Goal: Information Seeking & Learning: Learn about a topic

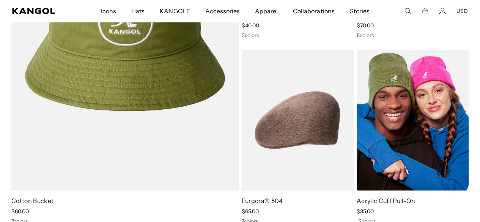
scroll to position [0, 156]
click at [375, 166] on img at bounding box center [413, 120] width 112 height 141
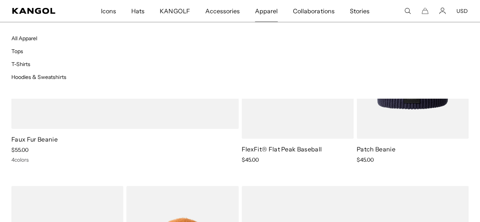
scroll to position [0, 156]
click at [33, 79] on link "Hoodies & Sweatshirts" at bounding box center [38, 77] width 55 height 7
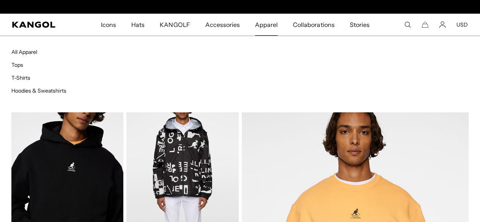
scroll to position [0, 156]
click at [36, 49] on link "All Apparel" at bounding box center [24, 52] width 26 height 7
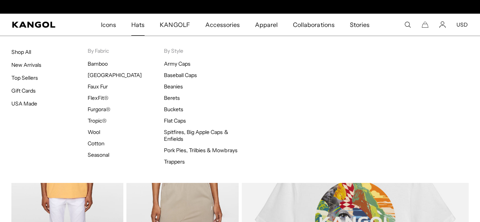
scroll to position [0, 156]
click at [28, 52] on link "Shop All" at bounding box center [21, 52] width 20 height 7
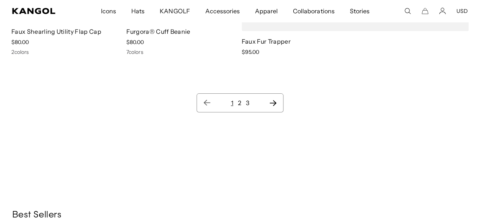
click at [237, 102] on ul "1 2 3" at bounding box center [240, 102] width 74 height 9
click at [239, 101] on link "2" at bounding box center [239, 103] width 3 height 8
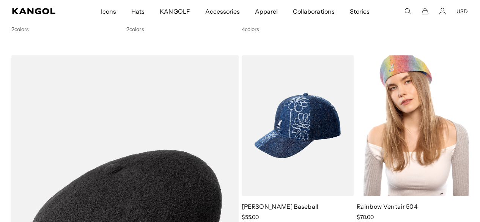
drag, startPoint x: 431, startPoint y: 112, endPoint x: 443, endPoint y: 79, distance: 35.0
click at [443, 79] on img at bounding box center [413, 125] width 112 height 141
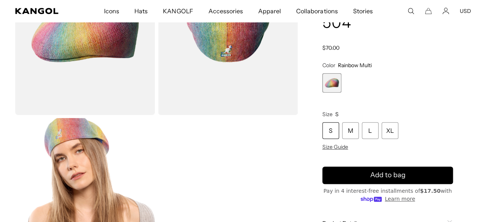
scroll to position [126, 0]
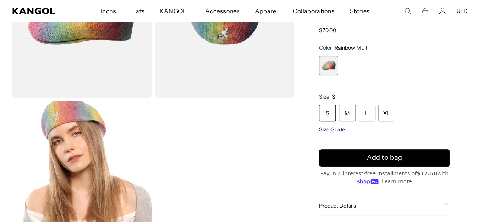
click at [345, 127] on span "Size Guide" at bounding box center [332, 129] width 26 height 7
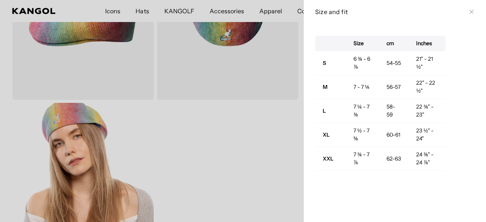
click at [360, 127] on td "7 ½ - 7 ⅝" at bounding box center [362, 135] width 33 height 24
click at [334, 12] on h3 "Size and fit" at bounding box center [390, 12] width 150 height 8
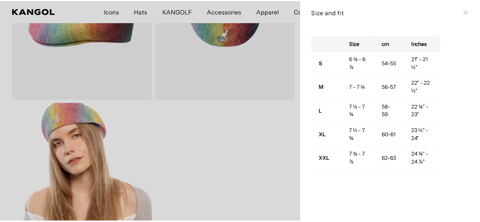
scroll to position [0, 156]
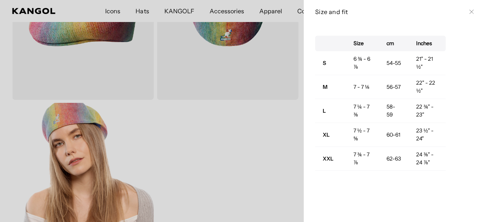
click at [264, 76] on div at bounding box center [243, 111] width 486 height 222
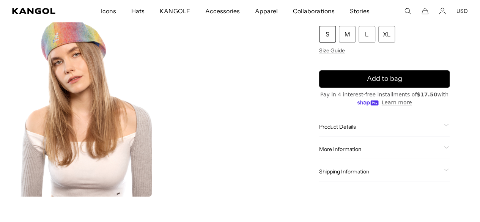
scroll to position [239, 0]
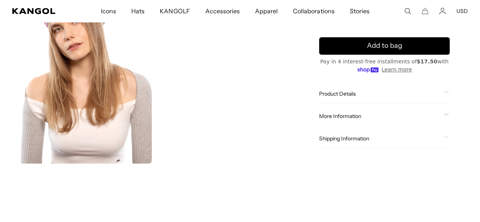
click at [378, 95] on span "Product Details" at bounding box center [380, 93] width 122 height 7
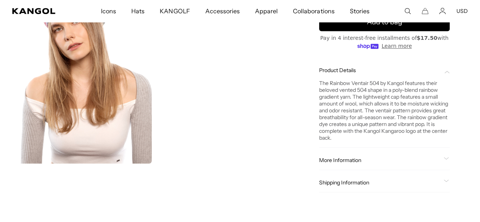
scroll to position [0, 156]
click at [394, 164] on span "More Information" at bounding box center [380, 160] width 122 height 7
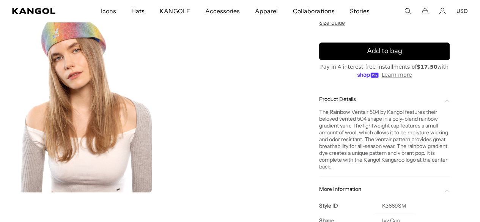
scroll to position [0, 0]
click at [420, 111] on div "The Rainbow Ventair 504 by Kangol features their beloved vented 504 shape in a …" at bounding box center [384, 137] width 131 height 68
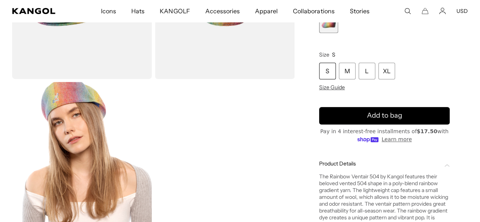
scroll to position [0, 156]
click at [362, 160] on span "Product Details" at bounding box center [380, 163] width 122 height 7
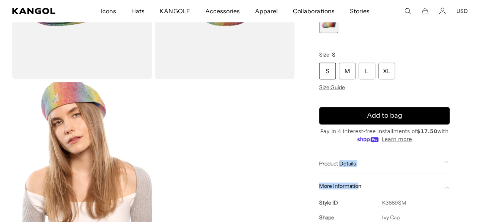
drag, startPoint x: 362, startPoint y: 158, endPoint x: 379, endPoint y: 181, distance: 28.5
click at [379, 181] on div "Product Details The Rainbow Ventair 504 by Kangol features their beloved vented…" at bounding box center [384, 226] width 131 height 144
click at [445, 186] on icon at bounding box center [447, 187] width 5 height 3
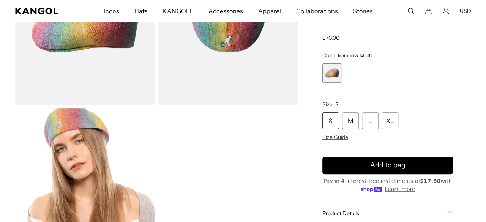
scroll to position [119, 0]
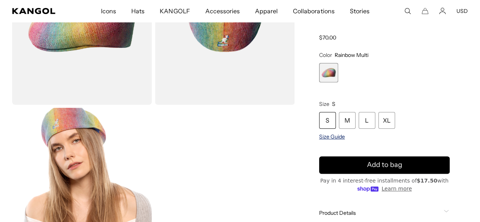
click at [345, 136] on span "Size Guide" at bounding box center [332, 136] width 26 height 7
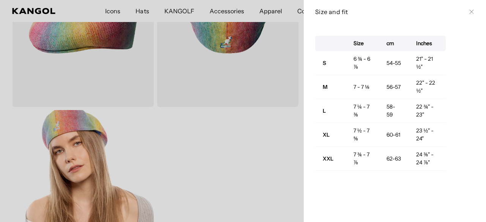
scroll to position [0, 0]
click at [356, 136] on td "7 ½ - 7 ⅝" at bounding box center [362, 135] width 33 height 24
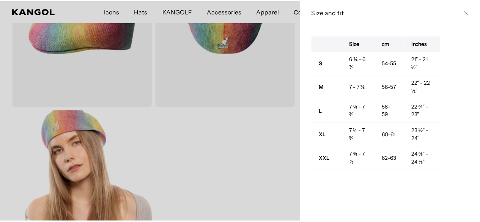
scroll to position [0, 156]
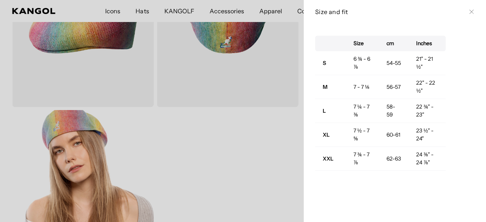
click at [469, 11] on icon at bounding box center [471, 12] width 4 height 4
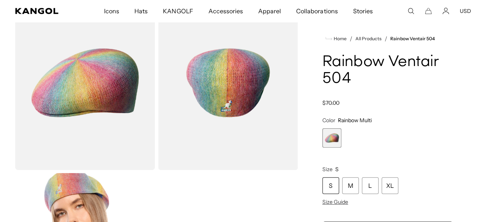
scroll to position [53, 0]
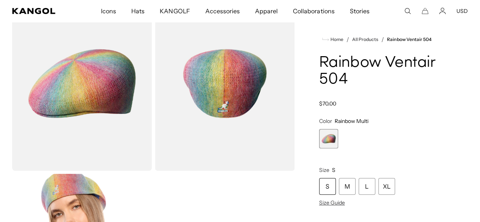
click at [92, 101] on img "Gallery Viewer" at bounding box center [82, 83] width 140 height 175
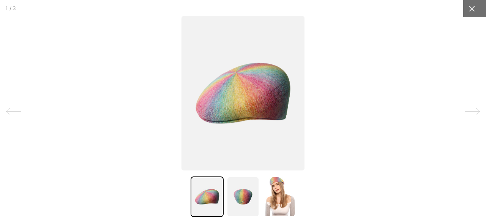
scroll to position [0, 0]
click at [289, 188] on img at bounding box center [278, 197] width 33 height 41
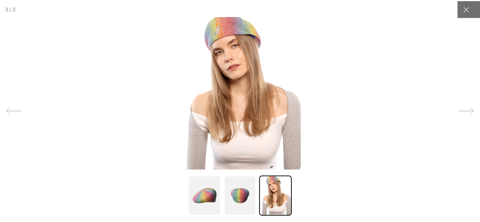
scroll to position [0, 156]
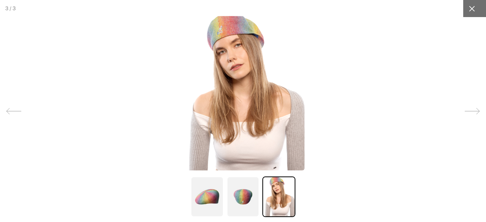
click at [470, 7] on div at bounding box center [471, 8] width 17 height 17
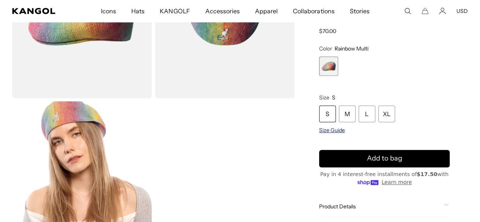
click at [345, 129] on span "Size Guide" at bounding box center [332, 130] width 26 height 7
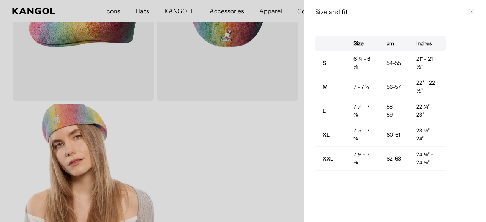
click at [469, 14] on button "Close" at bounding box center [472, 12] width 6 height 6
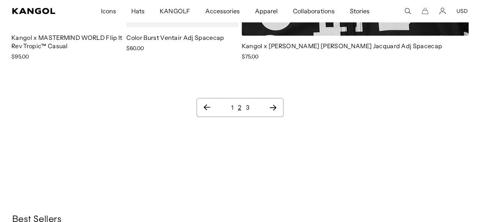
scroll to position [7287, 0]
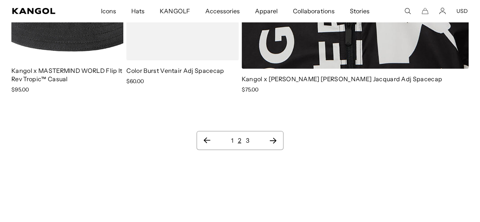
click at [248, 137] on link "3" at bounding box center [247, 141] width 3 height 8
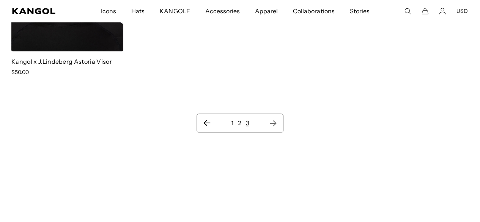
scroll to position [582, 0]
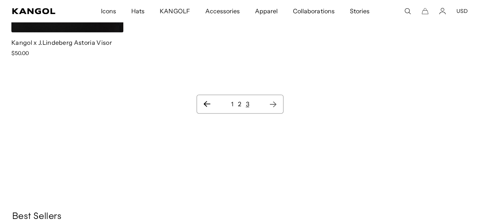
click at [232, 100] on link "1" at bounding box center [232, 104] width 2 height 8
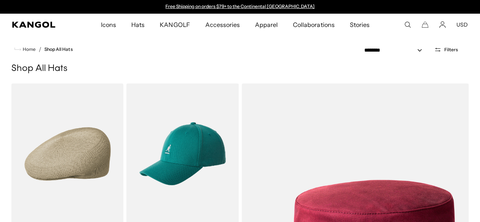
click at [0, 0] on img at bounding box center [0, 0] width 0 height 0
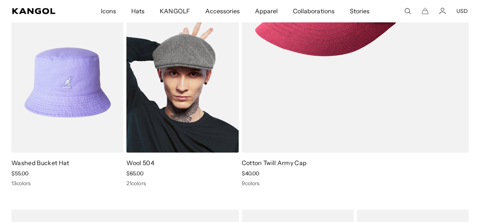
click at [182, 82] on img at bounding box center [182, 82] width 112 height 141
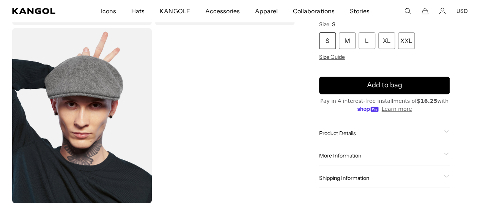
scroll to position [250, 0]
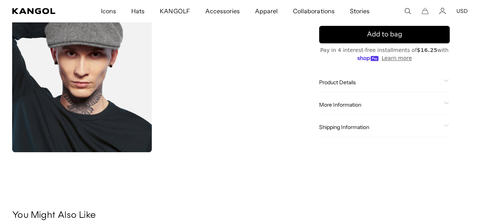
click at [381, 105] on span "More Information" at bounding box center [380, 104] width 122 height 7
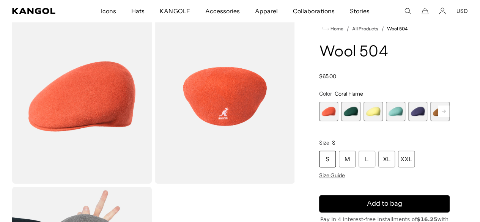
scroll to position [40, 0]
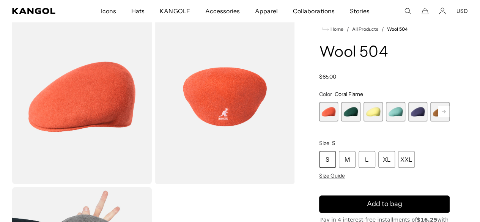
click at [438, 108] on rect at bounding box center [443, 111] width 11 height 11
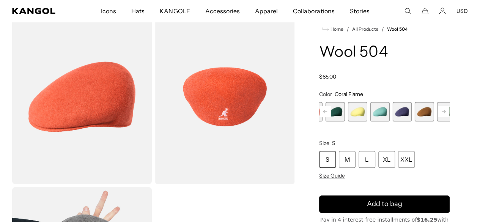
click at [438, 108] on rect at bounding box center [443, 111] width 11 height 11
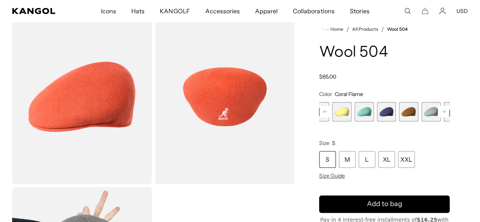
click at [438, 108] on rect at bounding box center [443, 111] width 11 height 11
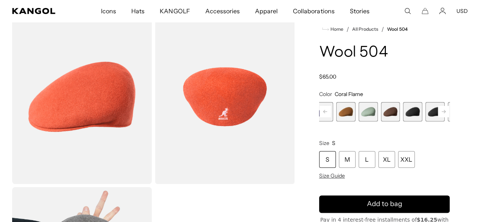
click at [438, 108] on rect at bounding box center [443, 111] width 11 height 11
click at [410, 108] on span "10 of 21" at bounding box center [419, 111] width 19 height 19
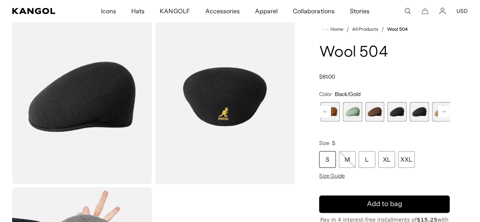
click at [388, 107] on span "9 of 21" at bounding box center [397, 111] width 19 height 19
click at [477, 109] on span "13 of 21" at bounding box center [486, 111] width 19 height 19
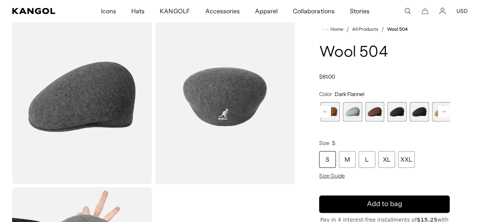
click at [477, 109] on span "13 of 21" at bounding box center [486, 111] width 19 height 19
click at [455, 109] on span "12 of 21" at bounding box center [464, 111] width 19 height 19
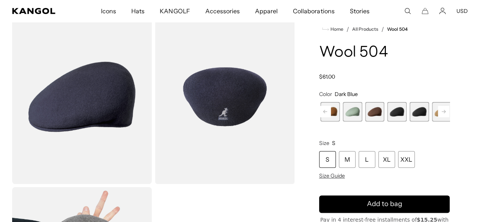
click at [438, 108] on rect at bounding box center [443, 111] width 11 height 11
click at [438, 106] on rect at bounding box center [443, 111] width 11 height 11
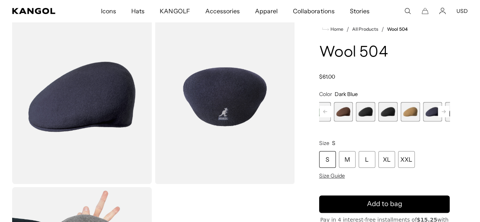
click at [438, 106] on rect at bounding box center [443, 111] width 11 height 11
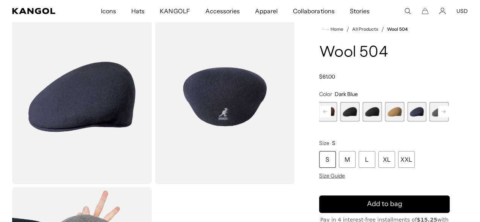
click at [438, 106] on rect at bounding box center [443, 111] width 11 height 11
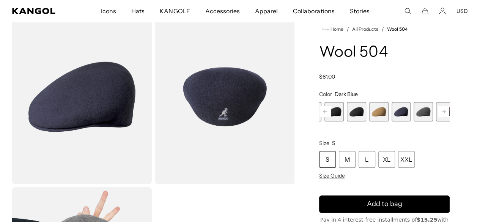
click at [438, 106] on rect at bounding box center [443, 111] width 11 height 11
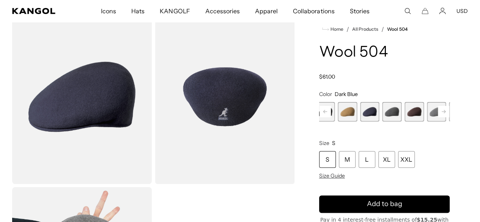
click at [450, 110] on span "16 of 21" at bounding box center [459, 111] width 19 height 19
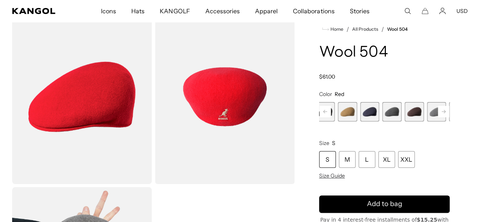
scroll to position [0, 156]
click at [438, 108] on rect at bounding box center [443, 111] width 11 height 11
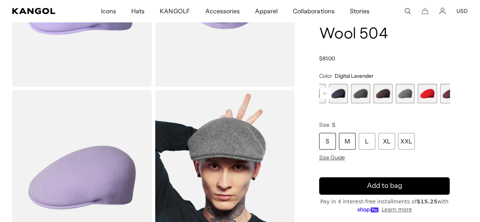
scroll to position [136, 0]
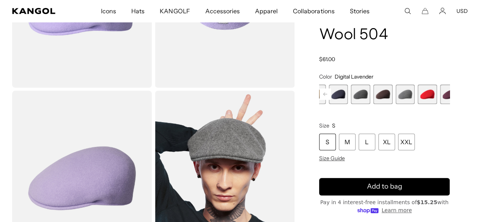
drag, startPoint x: 371, startPoint y: 70, endPoint x: 403, endPoint y: 73, distance: 32.4
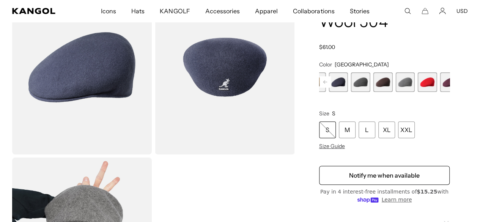
scroll to position [0, 156]
click at [331, 77] on rect at bounding box center [325, 81] width 11 height 11
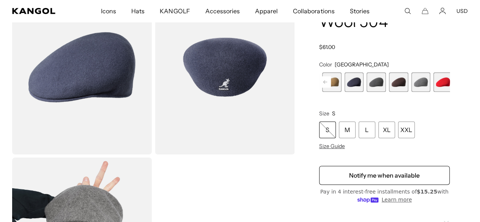
click at [331, 77] on rect at bounding box center [325, 81] width 11 height 11
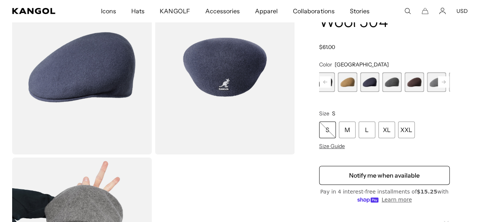
click at [331, 77] on rect at bounding box center [325, 81] width 11 height 11
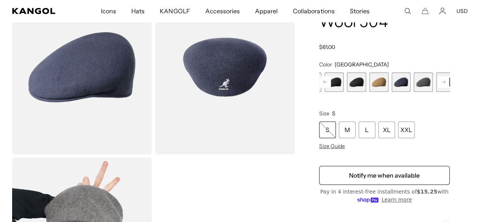
scroll to position [0, 0]
click at [430, 76] on div "Home / All Products / Wool 504 Wool 504 Regular price $61.00 Regular price Sale…" at bounding box center [384, 206] width 167 height 453
click at [438, 83] on rect at bounding box center [443, 81] width 11 height 11
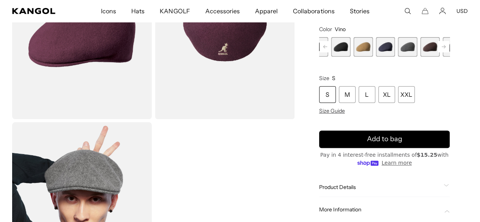
click at [331, 45] on rect at bounding box center [325, 46] width 11 height 11
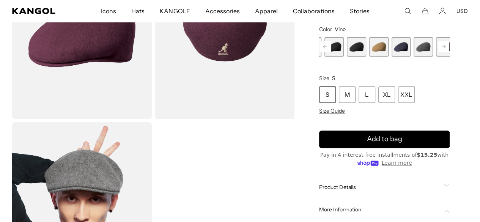
click at [331, 45] on rect at bounding box center [325, 46] width 11 height 11
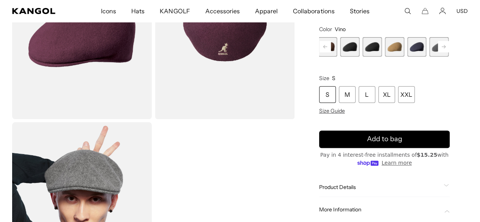
click at [331, 45] on rect at bounding box center [325, 46] width 11 height 11
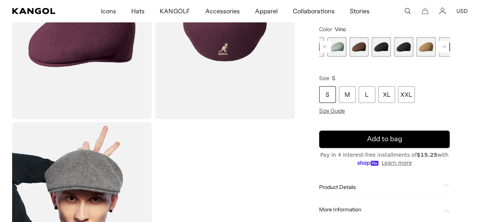
click at [331, 45] on rect at bounding box center [325, 46] width 11 height 11
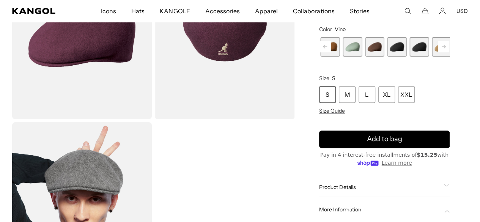
click at [331, 45] on rect at bounding box center [325, 46] width 11 height 11
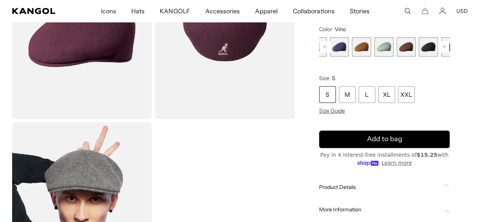
click at [331, 45] on rect at bounding box center [325, 46] width 11 height 11
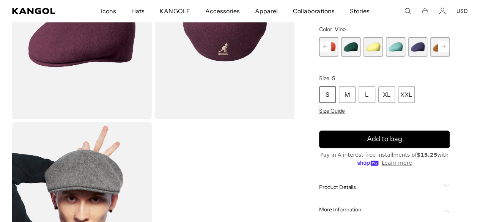
click at [331, 45] on rect at bounding box center [325, 46] width 11 height 11
click at [346, 45] on div "Previous Next Coral Flame Variant sold out or unavailable Deep Emerald Variant …" at bounding box center [384, 46] width 131 height 19
click at [339, 41] on span "1 of 21" at bounding box center [328, 46] width 19 height 19
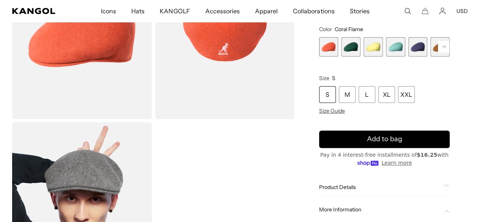
click at [381, 75] on legend "Size S" at bounding box center [384, 78] width 131 height 7
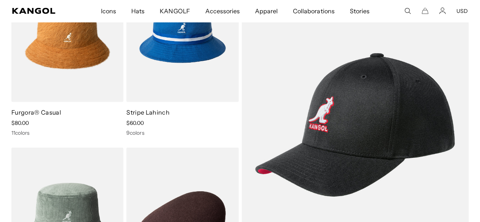
scroll to position [7599, 0]
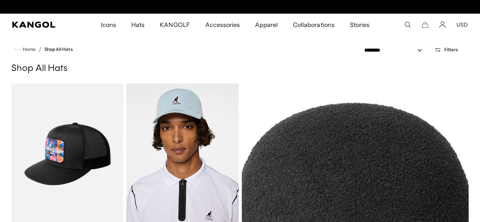
scroll to position [0, 156]
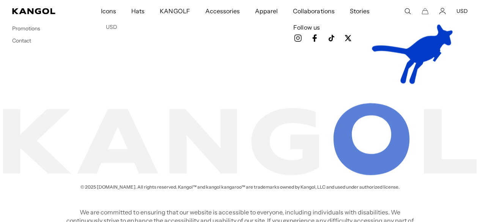
click at [424, 119] on footer "Customer Service Shipping & Returns Start A Return Ordering & Payments Gift Car…" at bounding box center [240, 62] width 480 height 269
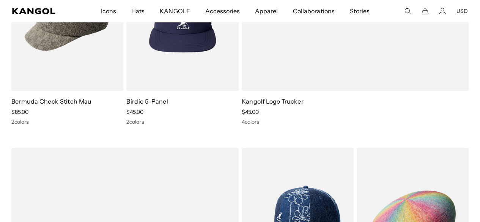
scroll to position [5017, 0]
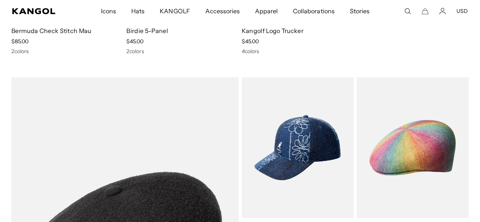
click at [0, 0] on img at bounding box center [0, 0] width 0 height 0
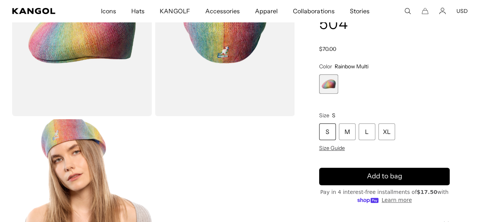
scroll to position [182, 0]
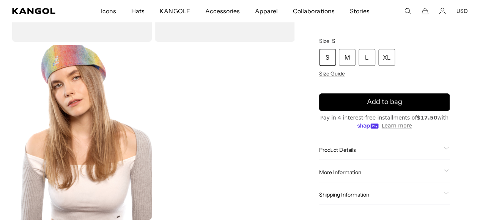
click at [381, 148] on span "Product Details" at bounding box center [380, 150] width 122 height 7
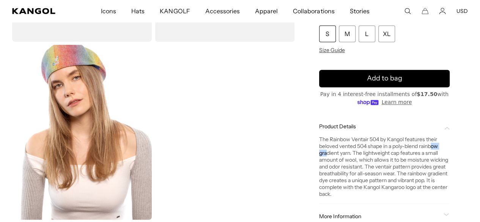
click at [381, 148] on div "The Rainbow Ventair 504 by Kangol features their beloved vented 504 shape in a …" at bounding box center [384, 164] width 131 height 68
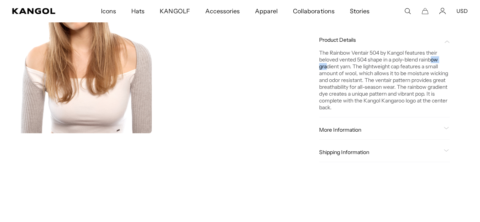
scroll to position [0, 156]
click at [401, 133] on span "More Information" at bounding box center [380, 129] width 122 height 7
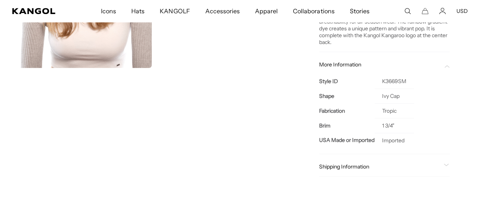
scroll to position [354, 0]
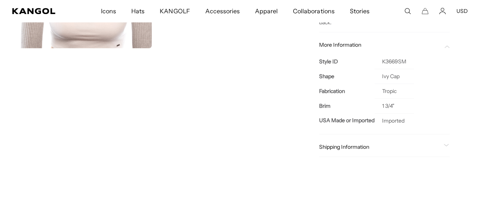
click at [417, 150] on span "Shipping Information" at bounding box center [380, 147] width 122 height 7
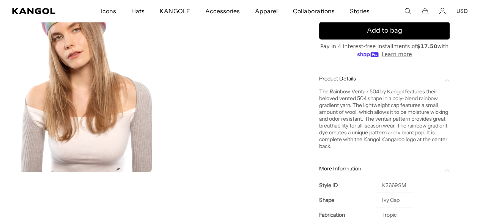
scroll to position [0, 0]
click at [388, 156] on div "Product Details The Rainbow Ventair 504 by Kangol features their beloved vented…" at bounding box center [384, 112] width 131 height 87
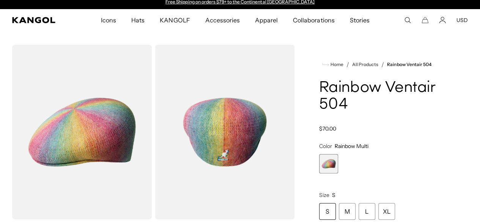
scroll to position [5, 0]
click at [223, 136] on img "Gallery Viewer" at bounding box center [225, 132] width 140 height 175
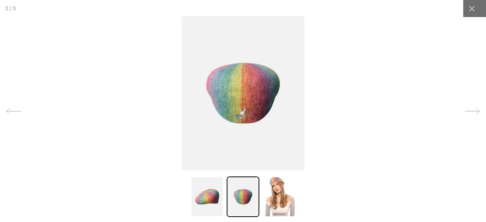
scroll to position [0, 0]
click at [280, 195] on img at bounding box center [278, 197] width 33 height 41
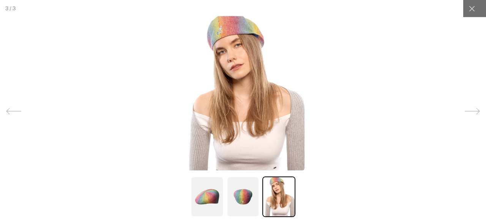
click at [201, 192] on img at bounding box center [207, 197] width 33 height 41
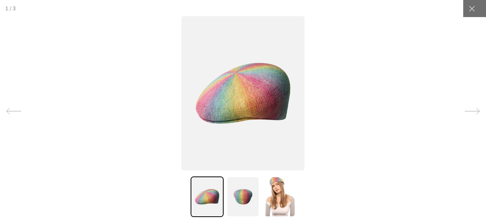
click at [232, 196] on img at bounding box center [243, 197] width 33 height 41
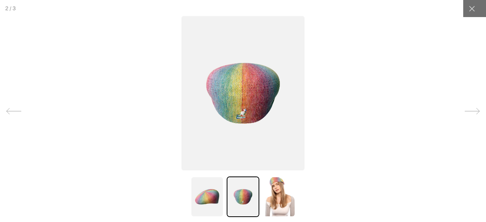
click at [277, 192] on img at bounding box center [278, 197] width 33 height 41
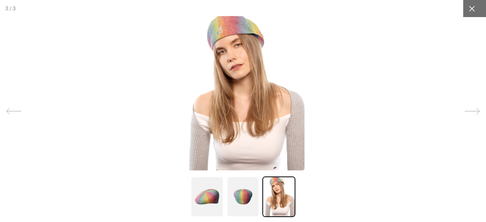
click at [469, 9] on icon at bounding box center [472, 9] width 8 height 8
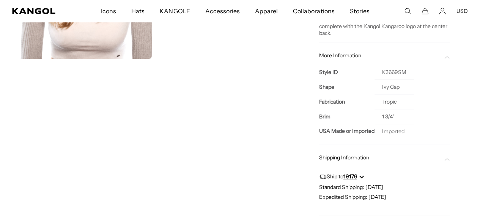
click at [423, 161] on div "Shipping Information" at bounding box center [384, 157] width 131 height 7
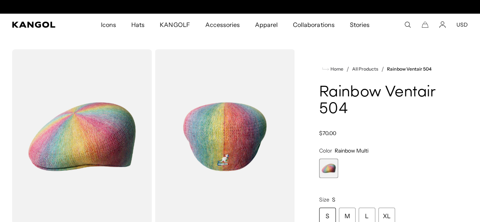
scroll to position [0, 156]
